Goal: Information Seeking & Learning: Learn about a topic

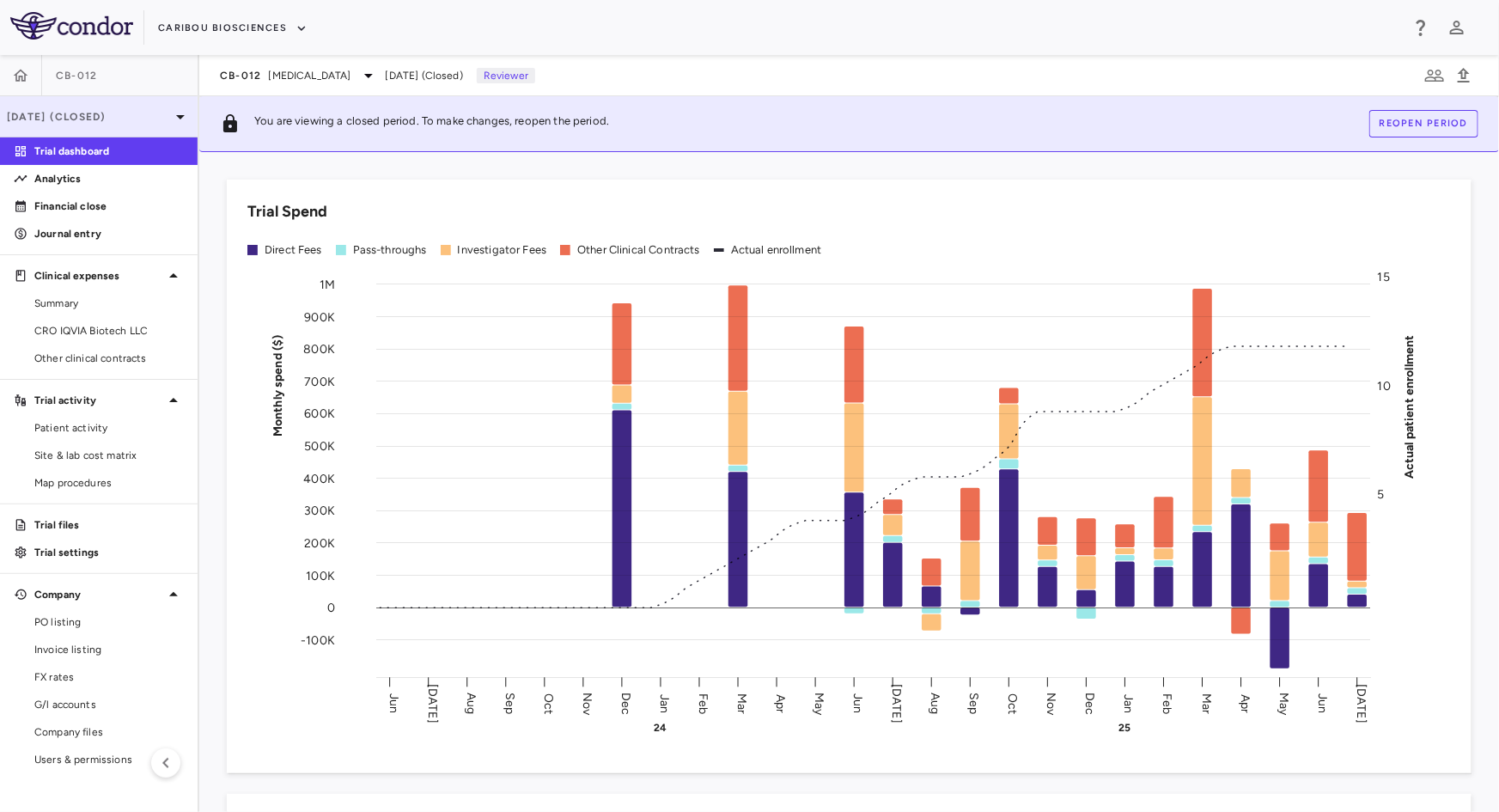
click at [90, 118] on p "[DATE] (Closed)" at bounding box center [88, 116] width 163 height 15
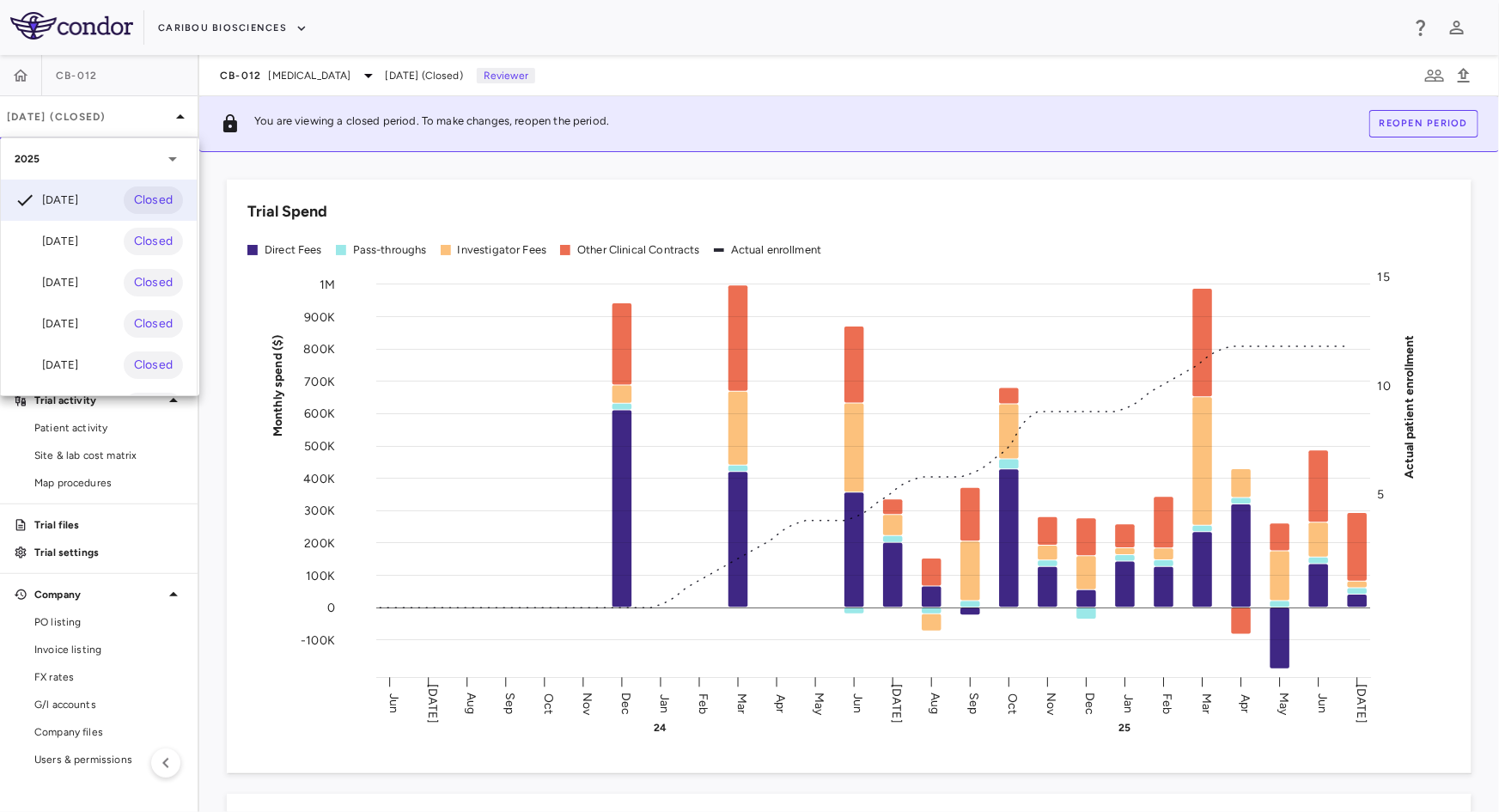
click at [225, 31] on div at bounding box center [749, 406] width 1499 height 812
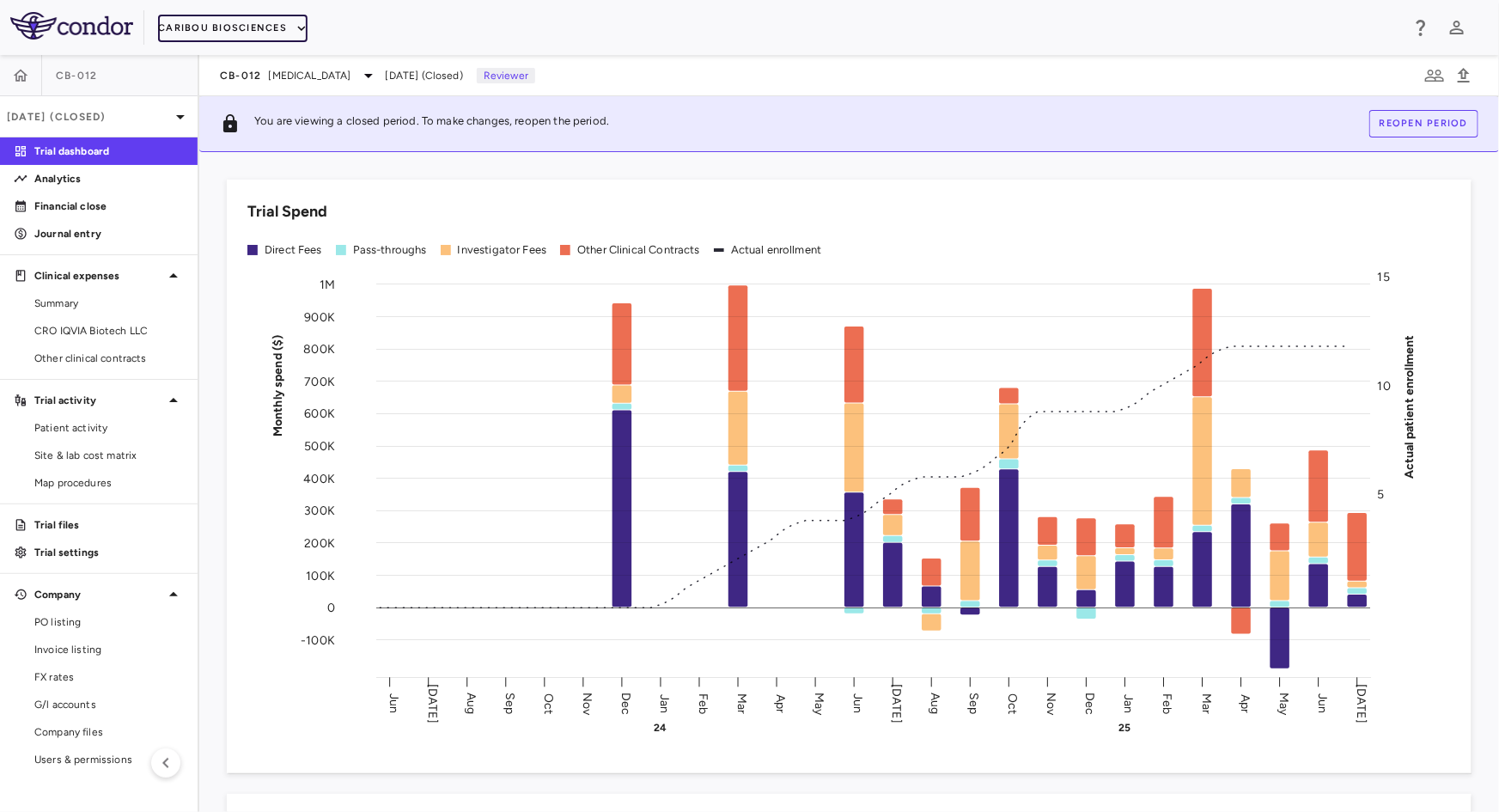
click at [275, 34] on button "Caribou Biosciences" at bounding box center [233, 28] width 150 height 27
click at [207, 86] on li "Caribou Biosciences" at bounding box center [224, 87] width 132 height 26
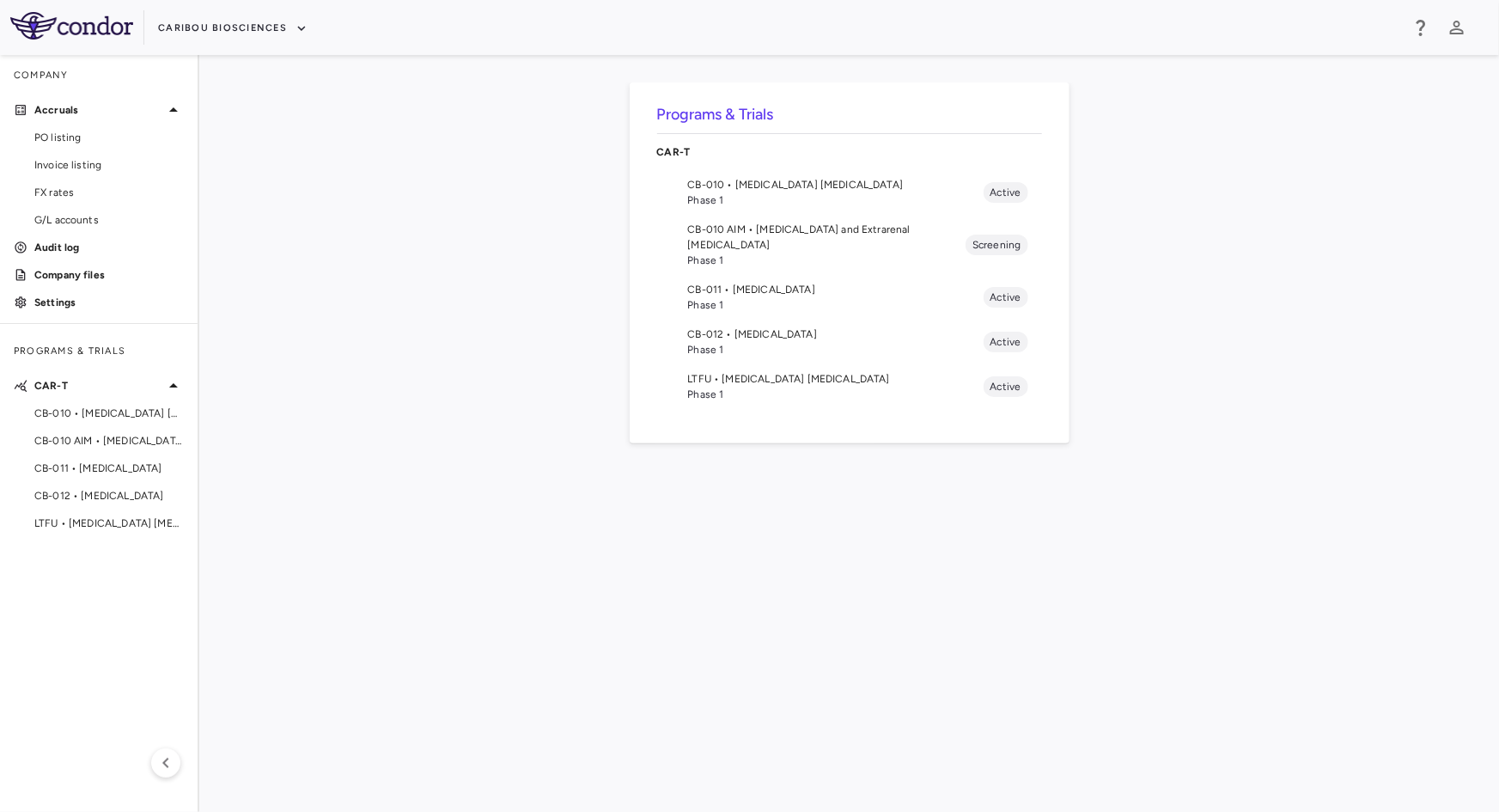
click at [748, 188] on span "CB-010 • [MEDICAL_DATA] [MEDICAL_DATA]" at bounding box center [836, 184] width 295 height 15
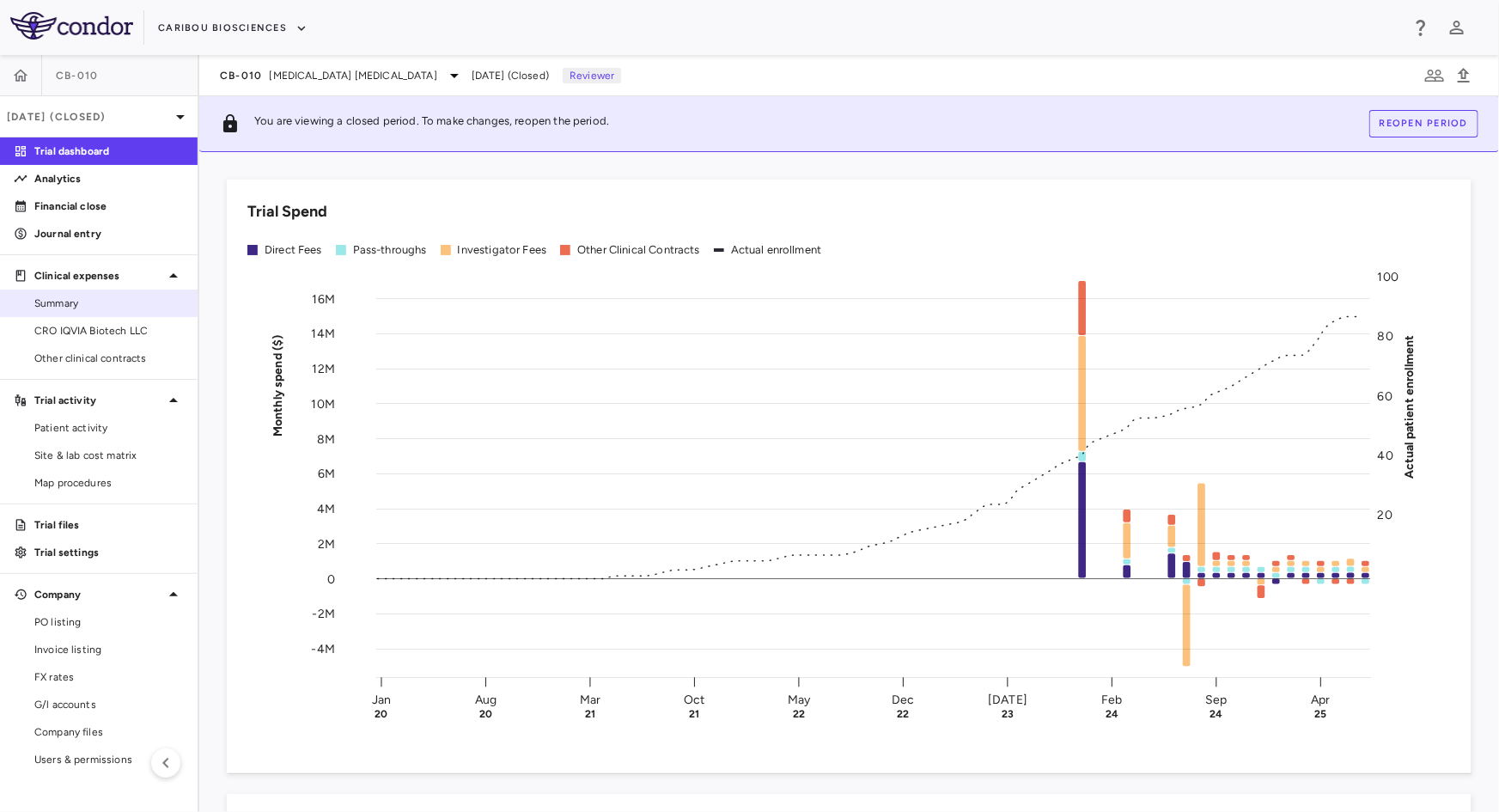
click at [71, 306] on span "Summary" at bounding box center [109, 302] width 150 height 15
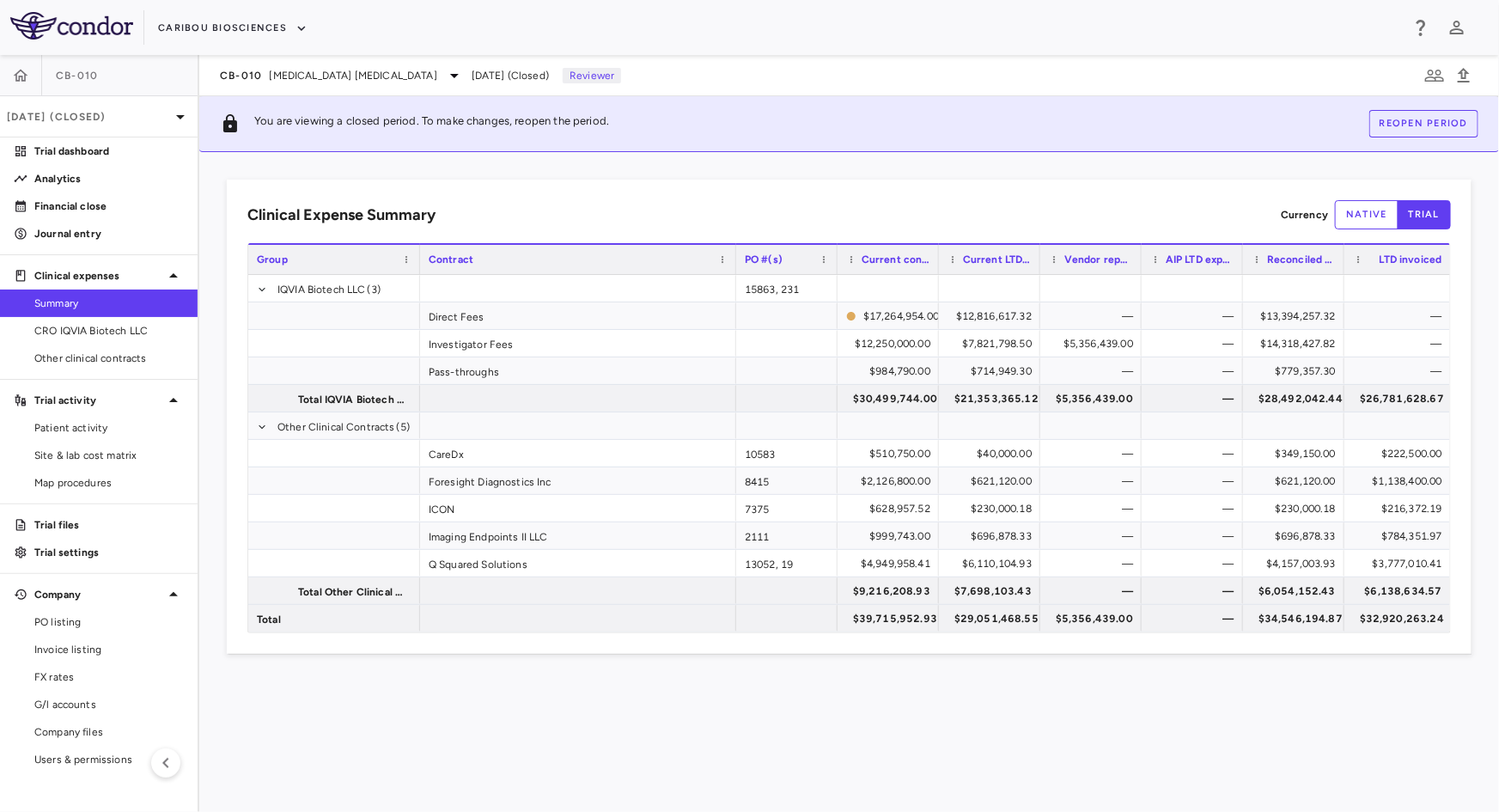
drag, startPoint x: 546, startPoint y: 258, endPoint x: 730, endPoint y: 278, distance: 185.1
click at [739, 267] on div at bounding box center [736, 259] width 7 height 29
drag, startPoint x: 426, startPoint y: 481, endPoint x: 516, endPoint y: 481, distance: 90.0
click at [516, 481] on div "Foresight Diagnostics Inc" at bounding box center [582, 481] width 324 height 27
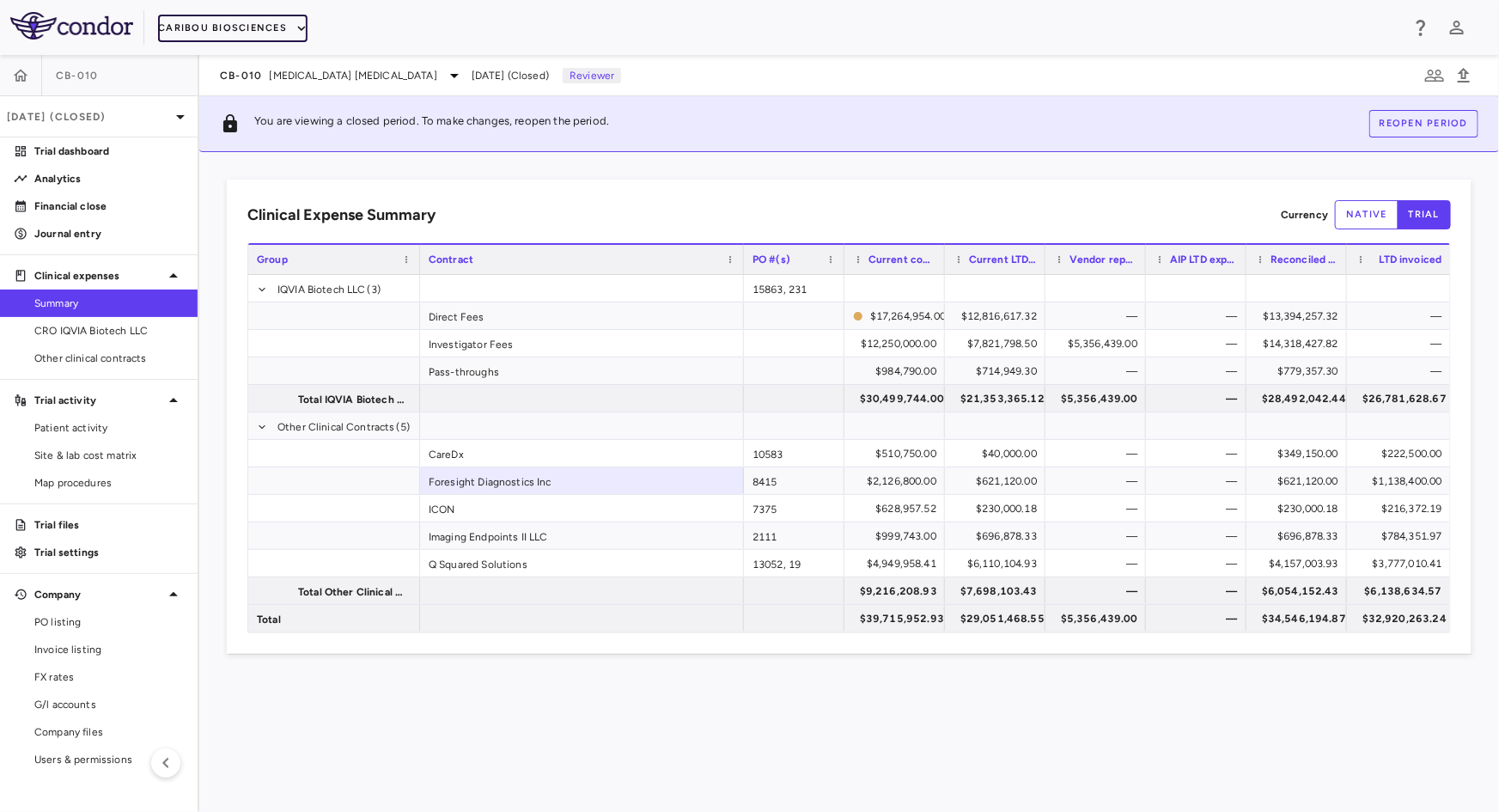
click at [273, 34] on button "Caribou Biosciences" at bounding box center [233, 28] width 150 height 27
click at [232, 85] on li "Caribou Biosciences" at bounding box center [224, 87] width 132 height 26
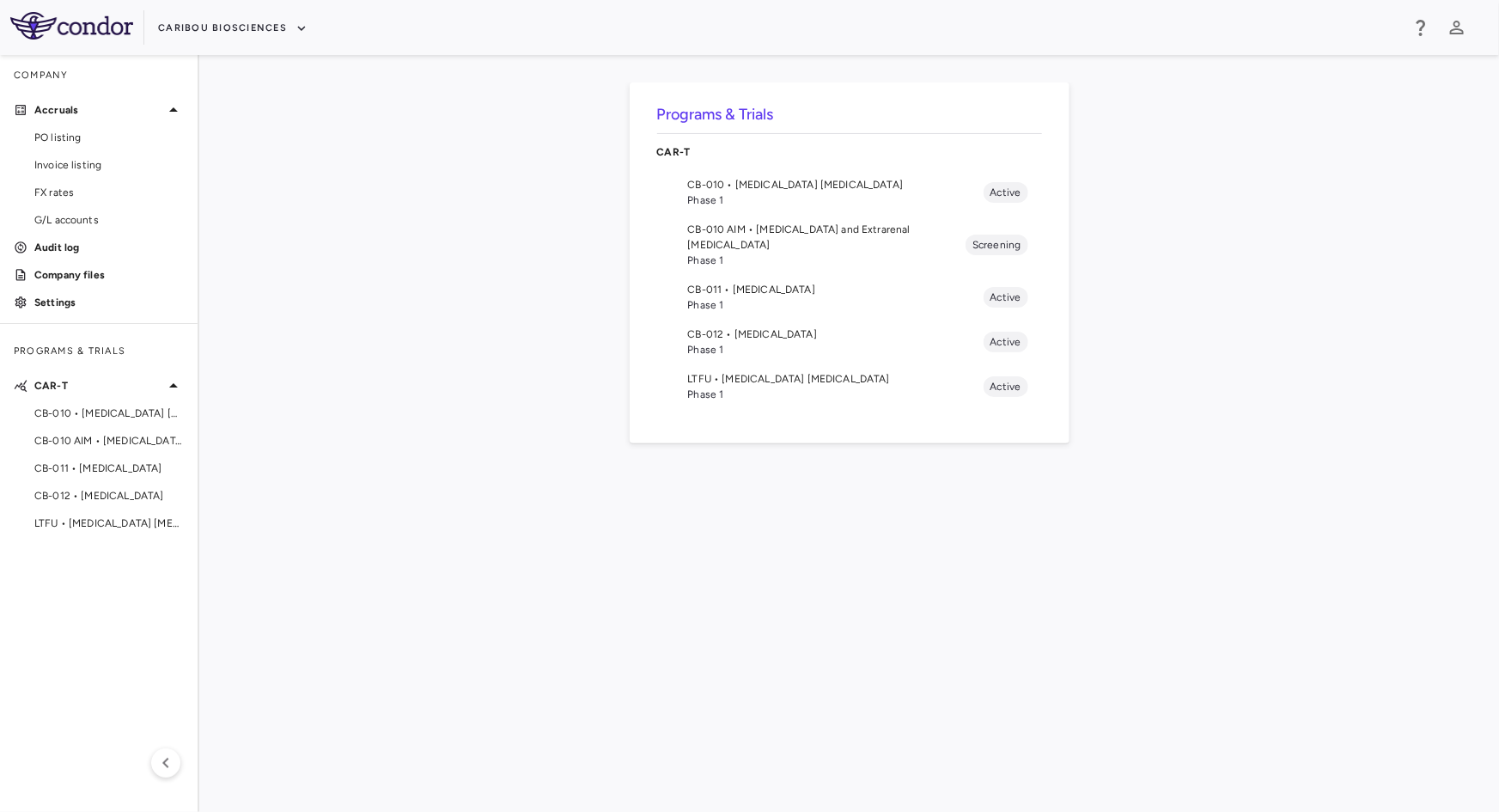
click at [783, 281] on span "CB-011 • [MEDICAL_DATA]" at bounding box center [836, 289] width 295 height 15
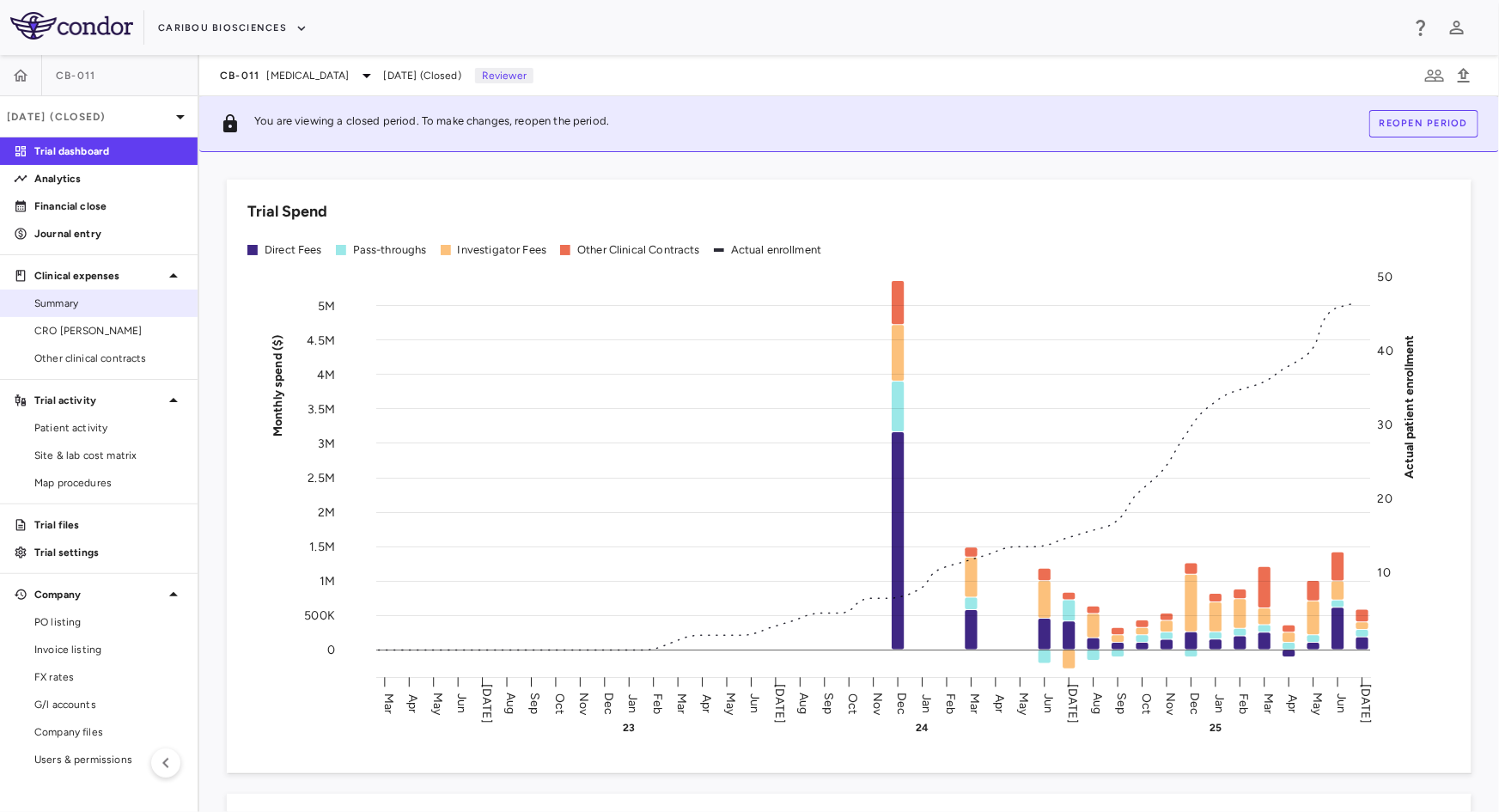
click at [86, 312] on link "Summary" at bounding box center [98, 303] width 198 height 26
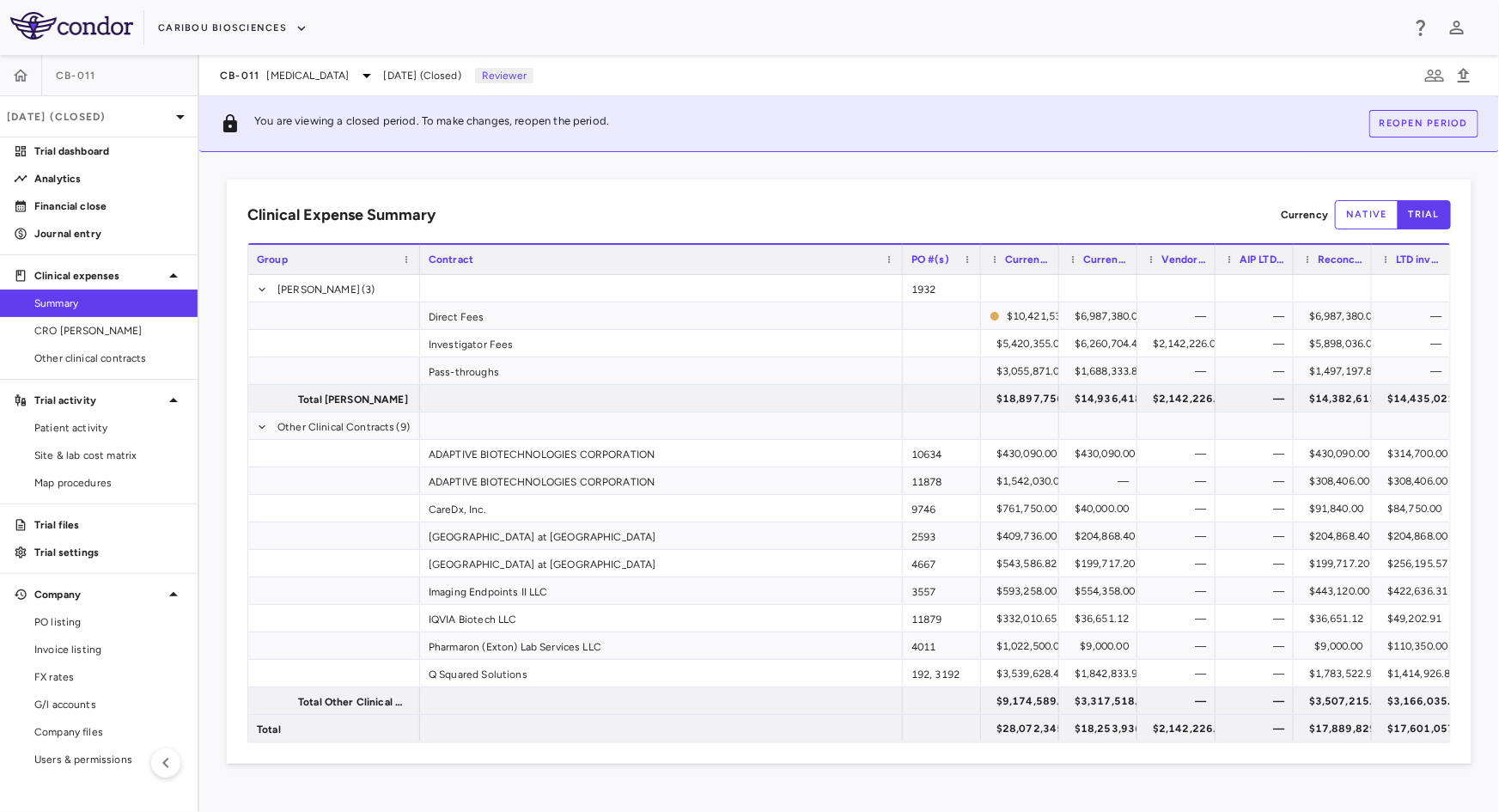
drag, startPoint x: 547, startPoint y: 260, endPoint x: 884, endPoint y: 289, distance: 338.2
click at [905, 263] on div at bounding box center [902, 259] width 7 height 29
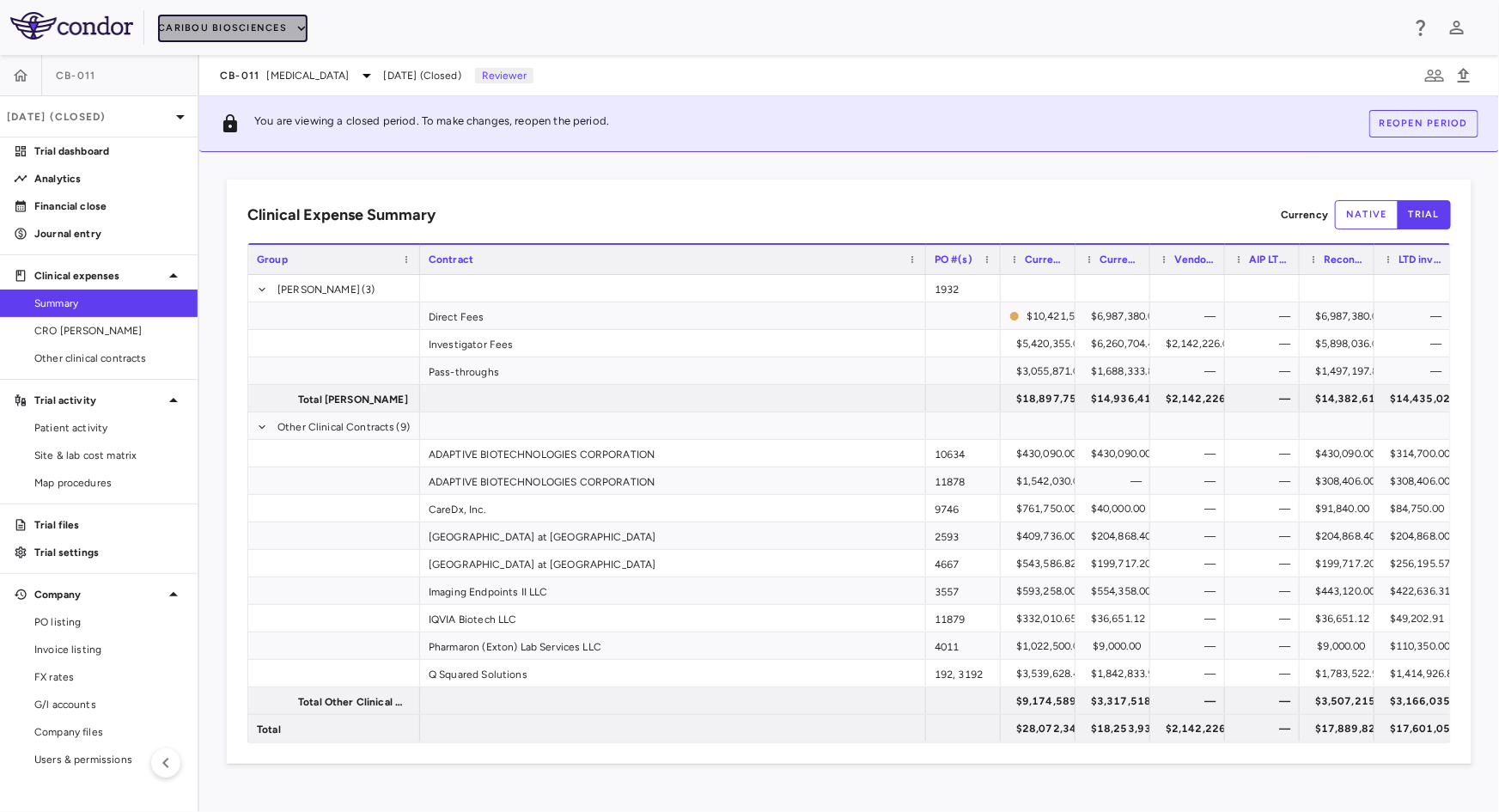
click at [259, 14] on button "Caribou Biosciences" at bounding box center [233, 28] width 150 height 27
click at [224, 86] on li "Caribou Biosciences" at bounding box center [224, 87] width 132 height 26
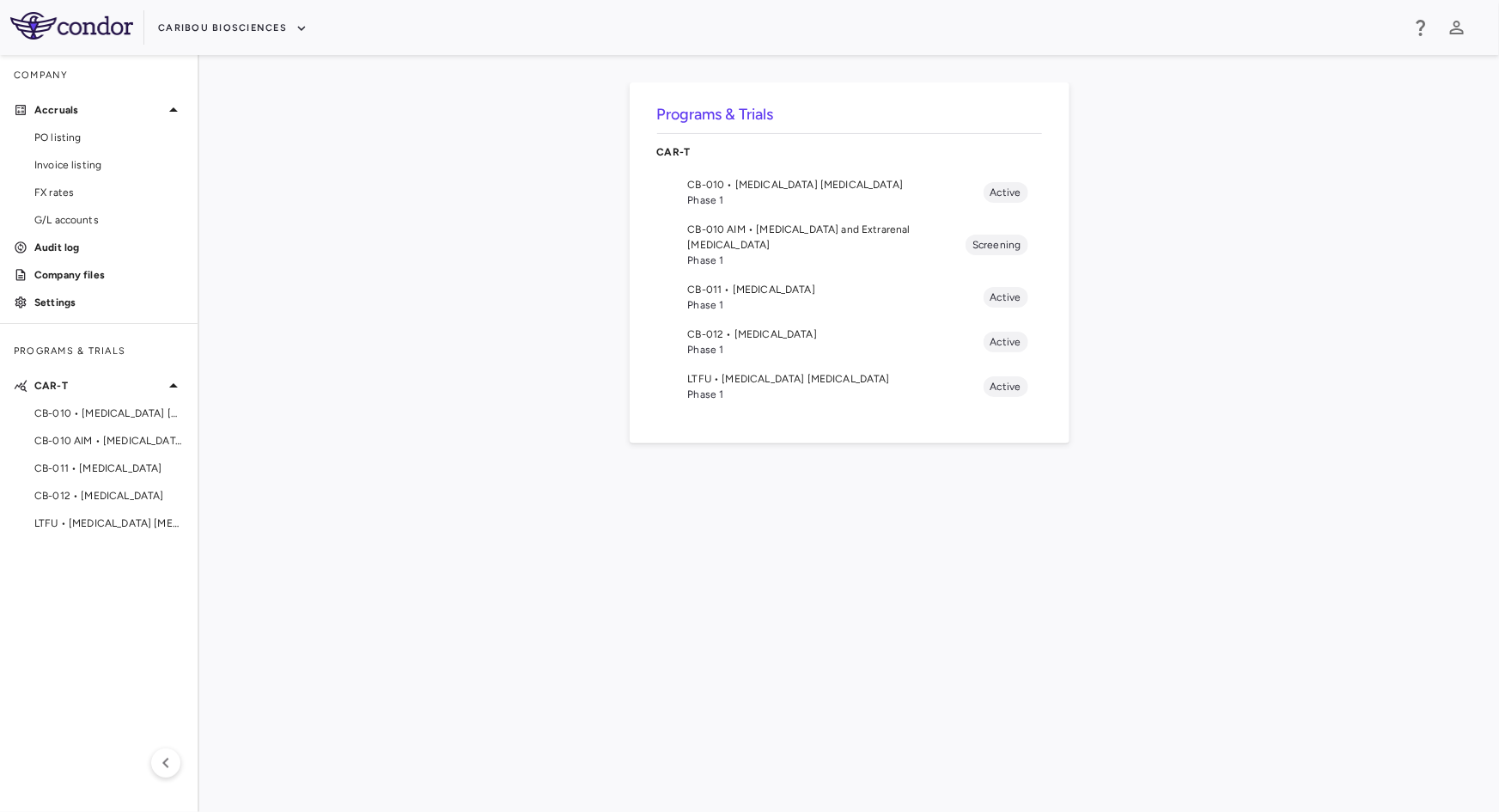
click at [745, 319] on li "CB-012 • [MEDICAL_DATA] Phase 1 Active" at bounding box center [849, 342] width 384 height 45
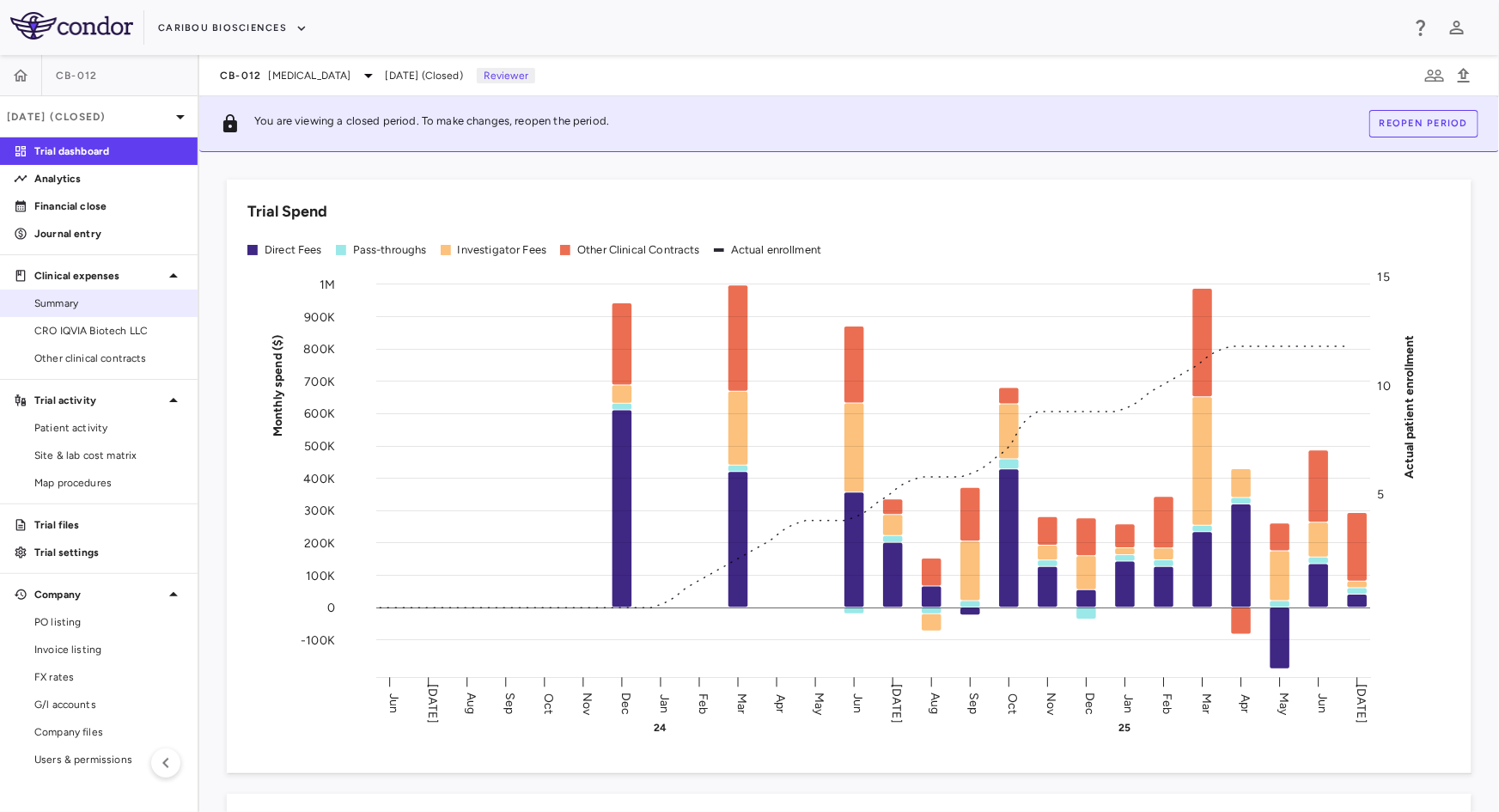
click at [99, 309] on span "Summary" at bounding box center [109, 302] width 150 height 15
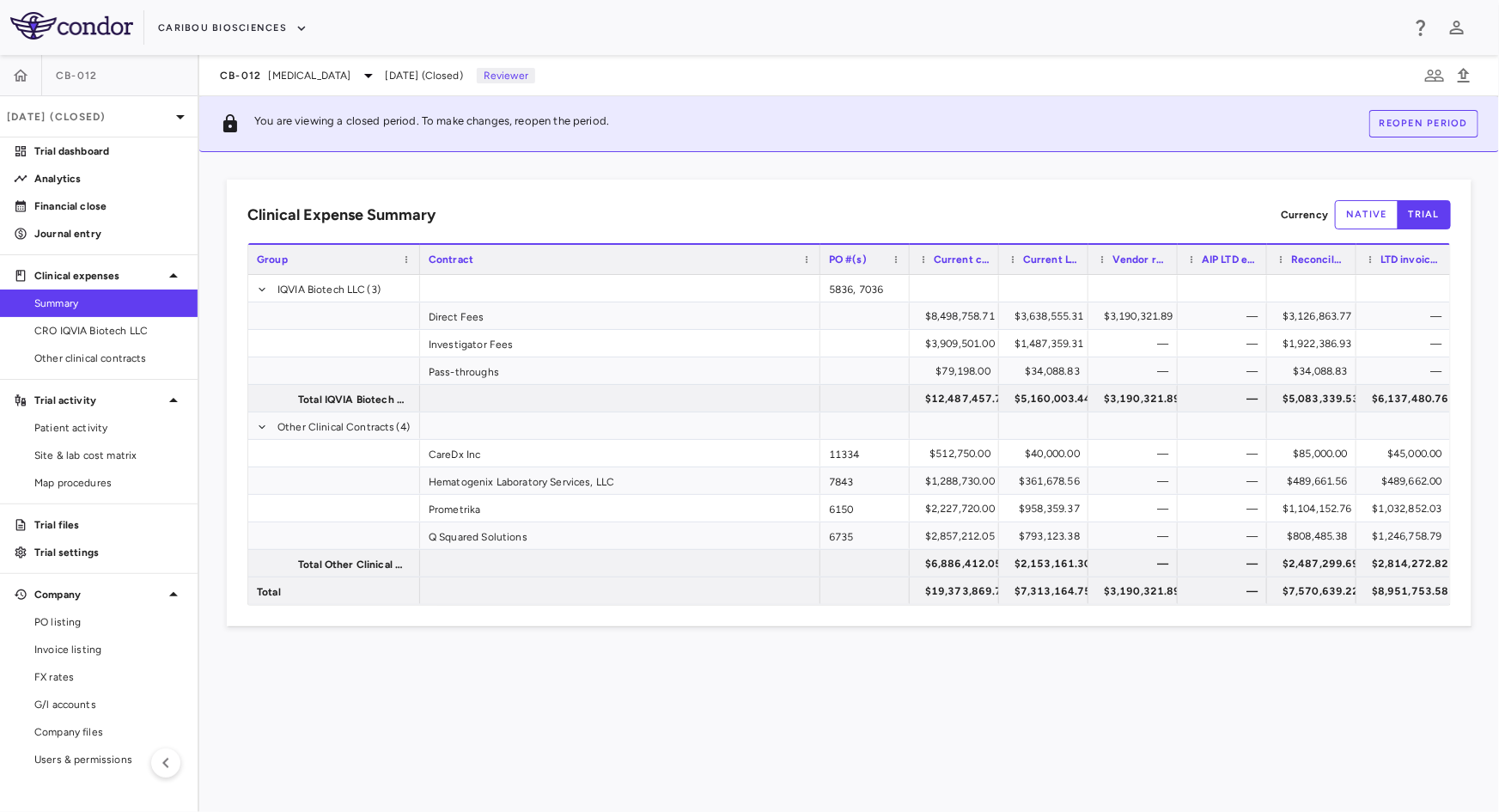
drag, startPoint x: 543, startPoint y: 260, endPoint x: 815, endPoint y: 260, distance: 272.0
click at [816, 260] on div at bounding box center [819, 259] width 7 height 29
click at [280, 21] on button "Caribou Biosciences" at bounding box center [233, 28] width 150 height 27
click at [233, 84] on li "Caribou Biosciences" at bounding box center [224, 87] width 132 height 26
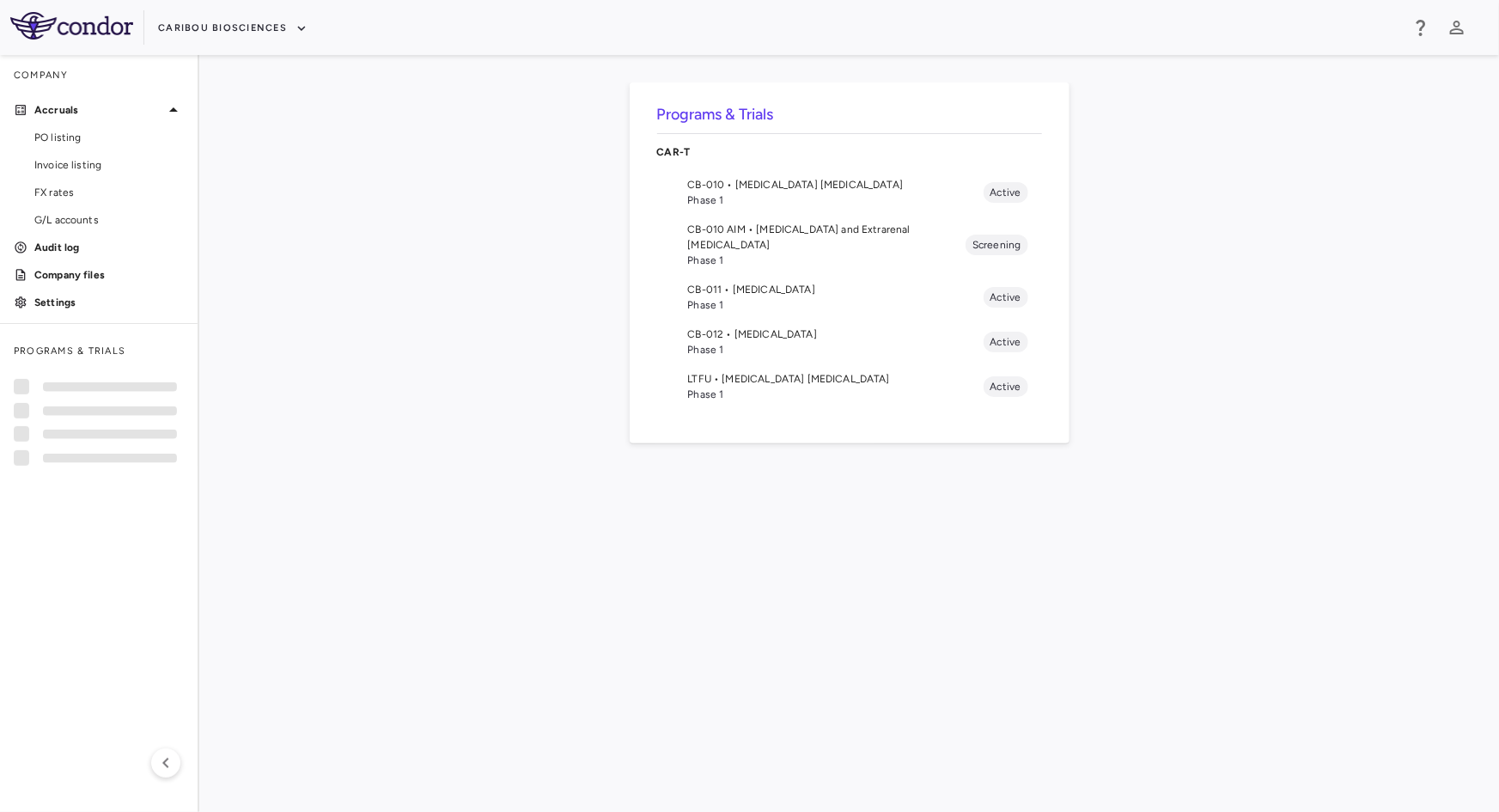
click at [735, 327] on span "CB-012 • [MEDICAL_DATA]" at bounding box center [836, 334] width 295 height 15
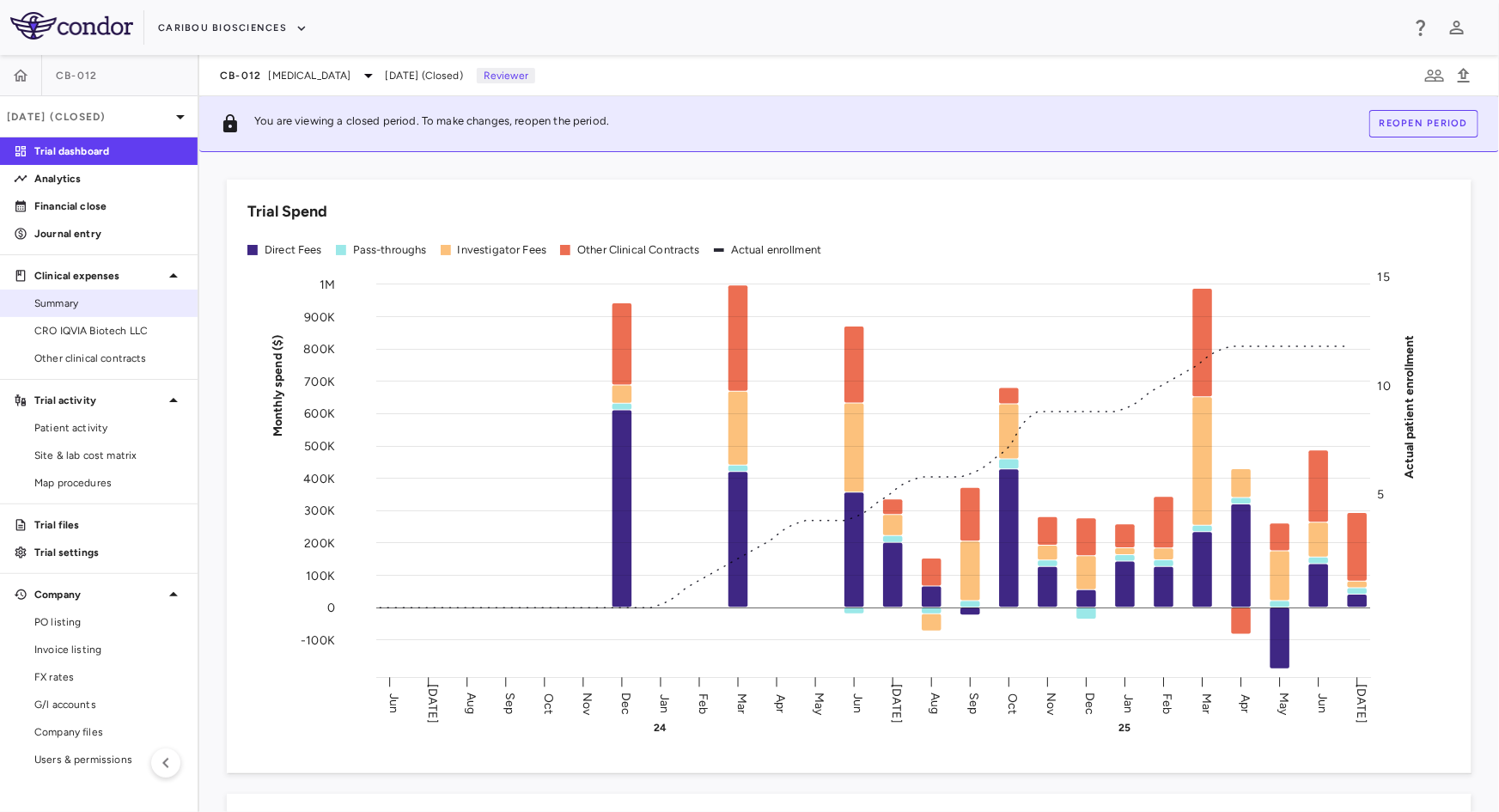
click at [79, 304] on span "Summary" at bounding box center [109, 302] width 150 height 15
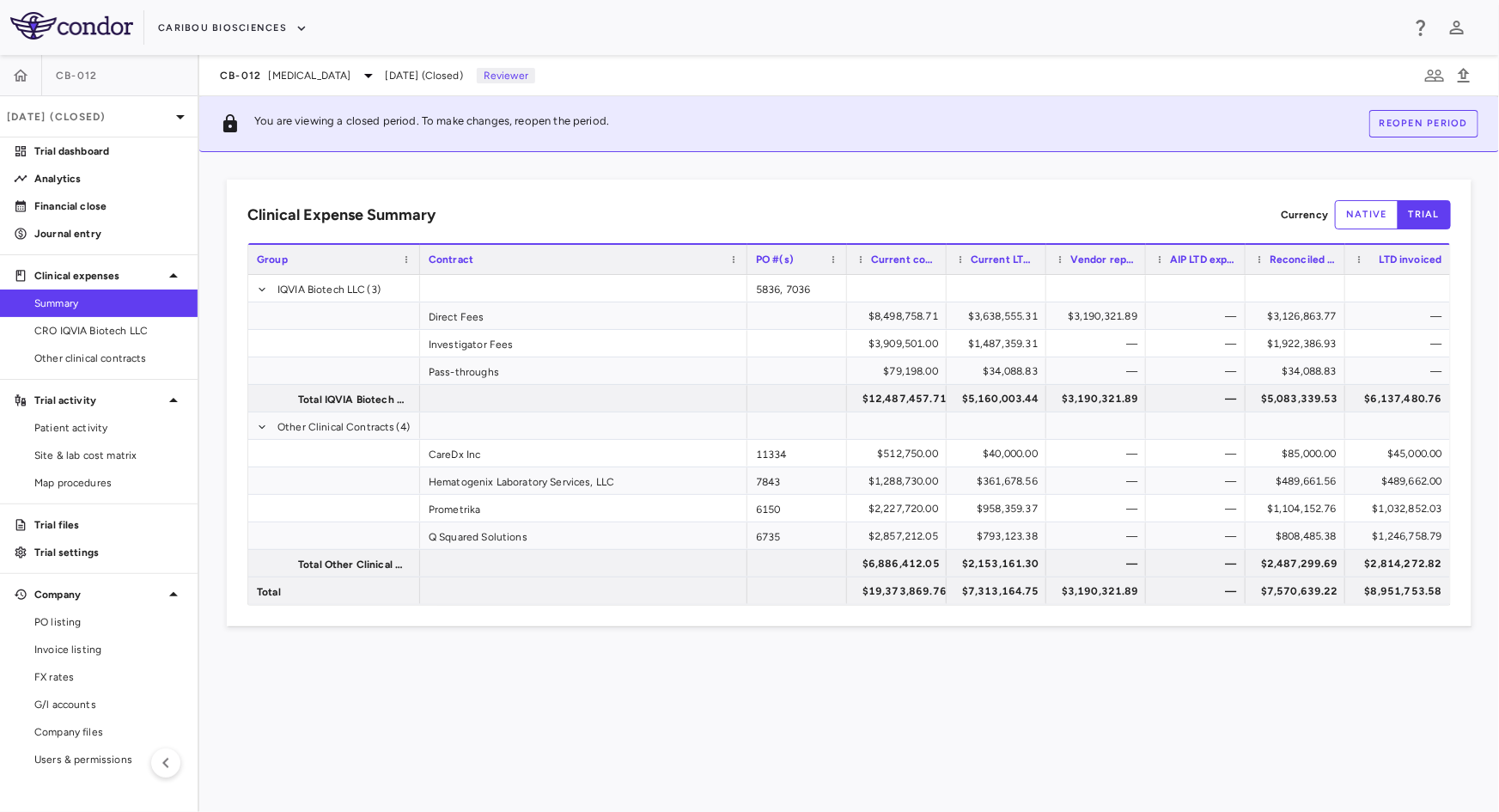
drag, startPoint x: 546, startPoint y: 258, endPoint x: 745, endPoint y: 270, distance: 199.4
click at [745, 270] on div at bounding box center [746, 259] width 7 height 29
